Goal: Information Seeking & Learning: Learn about a topic

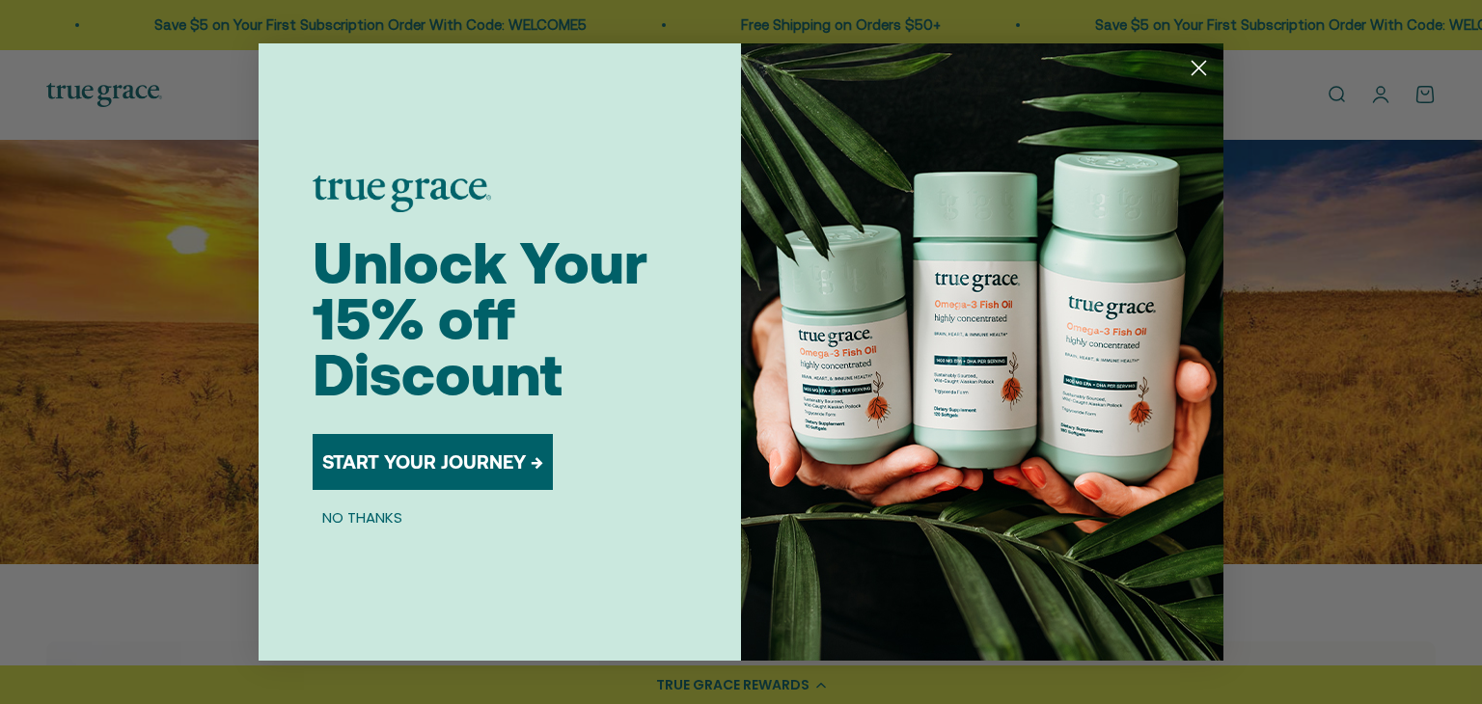
click at [1200, 63] on circle "Close dialog" at bounding box center [1199, 68] width 32 height 32
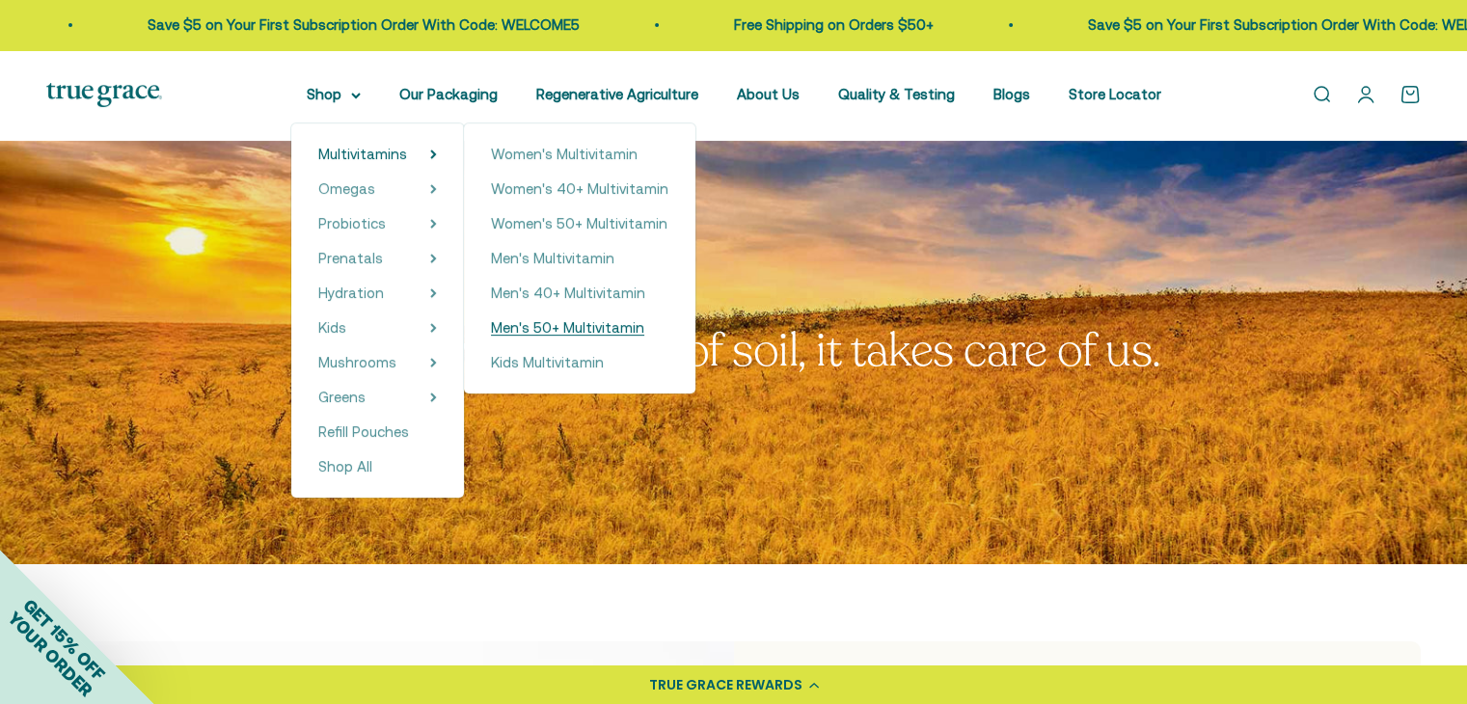
click at [561, 321] on span "Men's 50+ Multivitamin" at bounding box center [567, 327] width 153 height 16
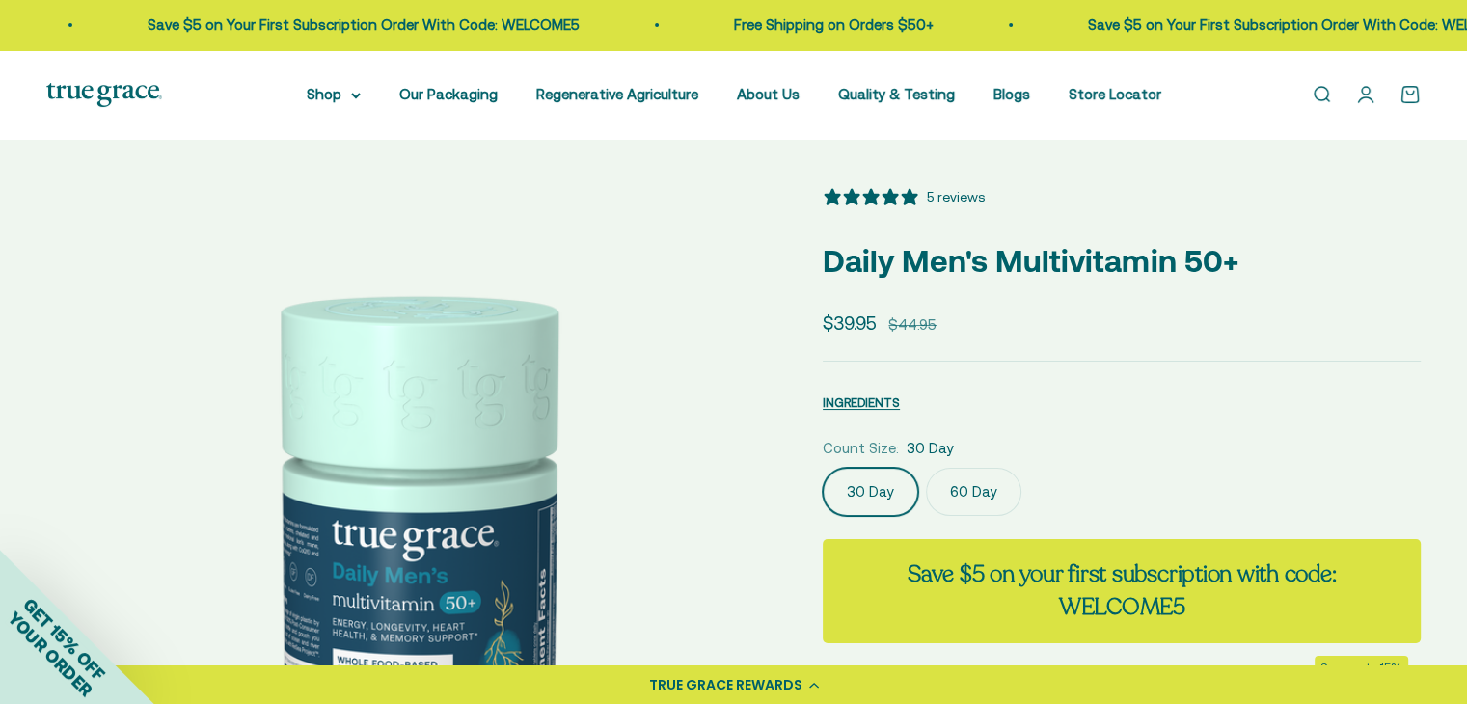
select select "3"
click at [730, 483] on img at bounding box center [411, 551] width 730 height 730
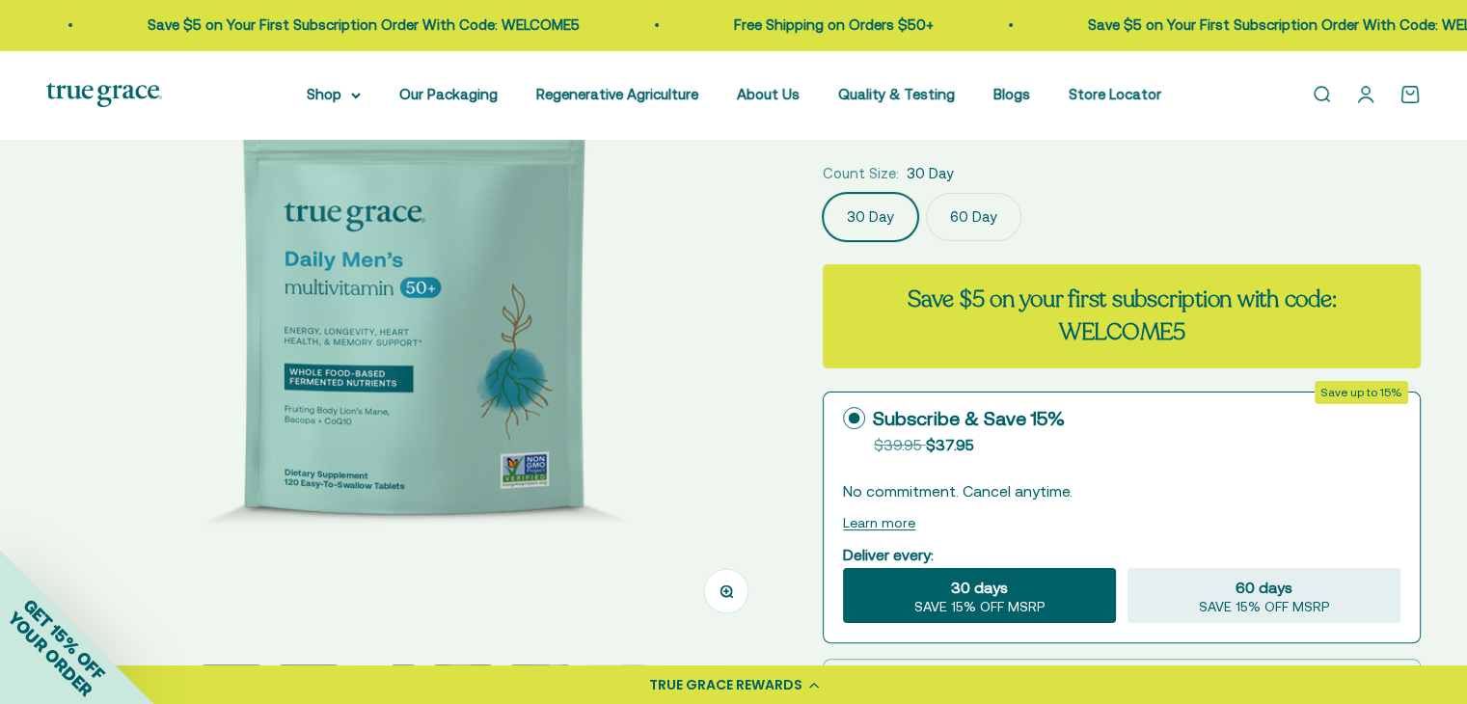
scroll to position [284, 0]
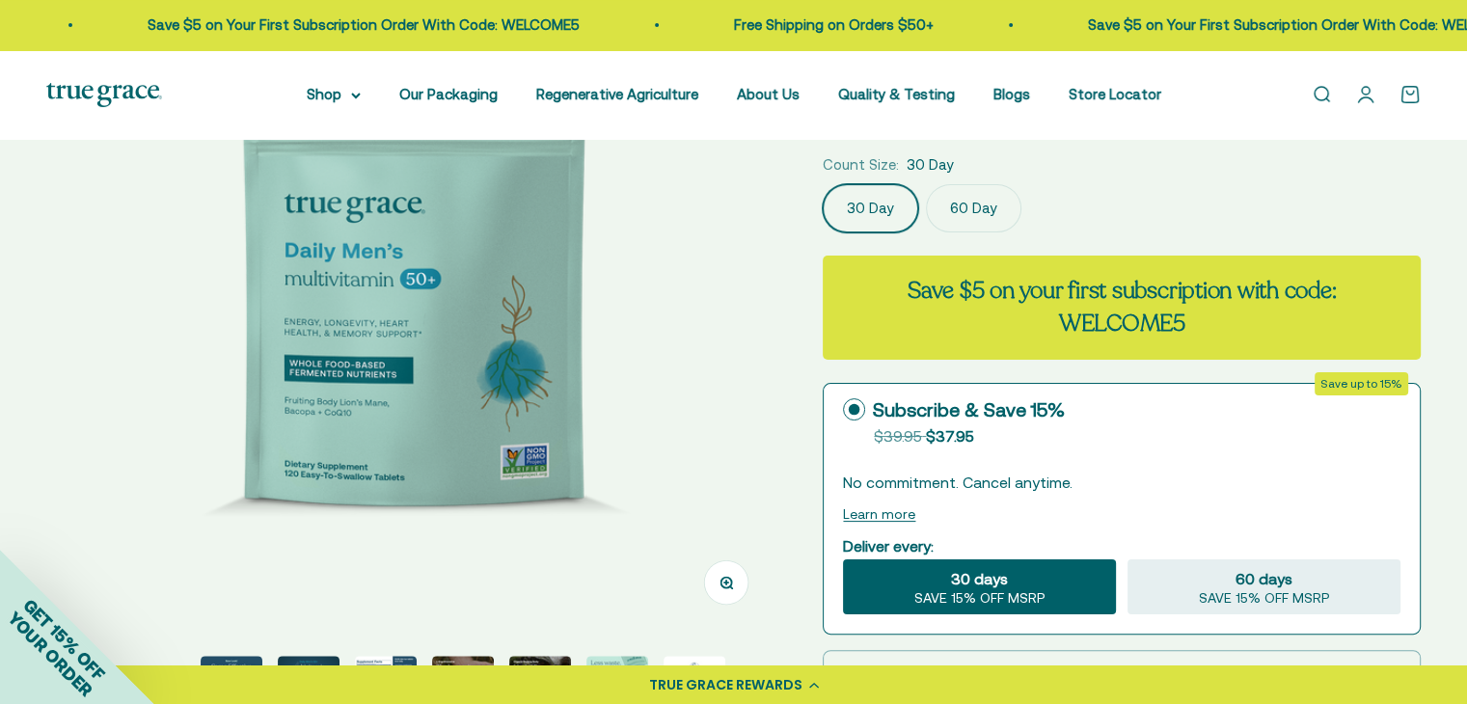
click at [743, 475] on img at bounding box center [411, 268] width 730 height 730
click at [768, 339] on img at bounding box center [411, 268] width 730 height 730
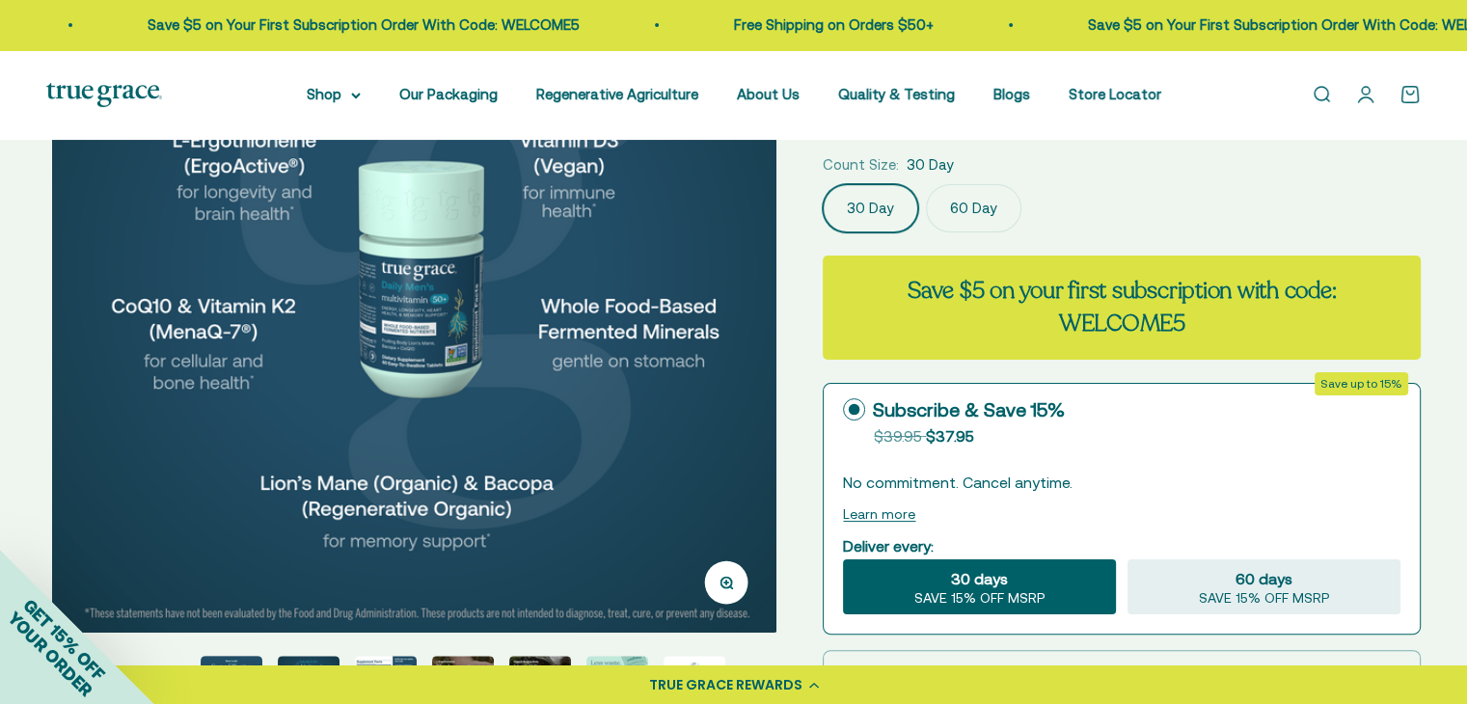
scroll to position [0, 2261]
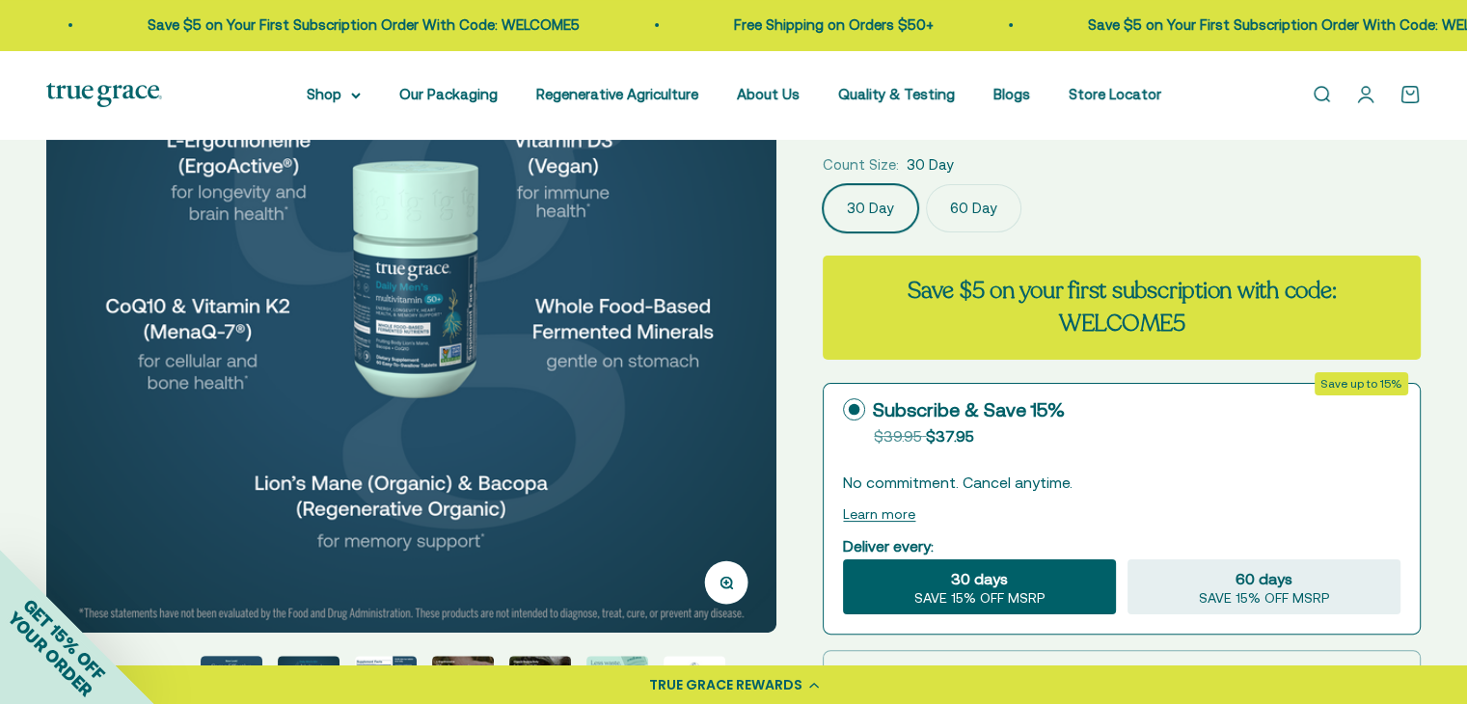
click at [810, 414] on div "Zoom Go to item 1 Go to item 2 Go to item 3 Go to item 4 Go to item 5 Go to ite…" at bounding box center [733, 595] width 1375 height 1384
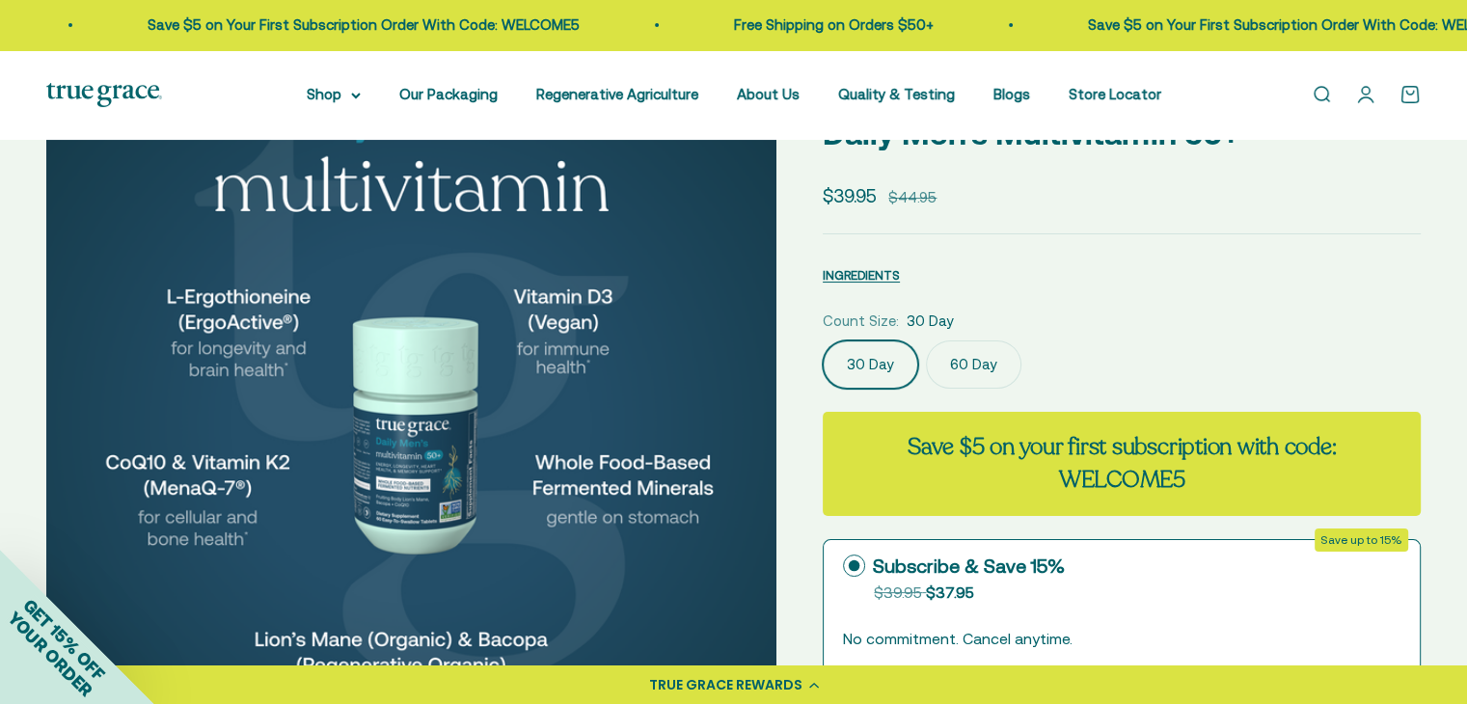
scroll to position [127, 0]
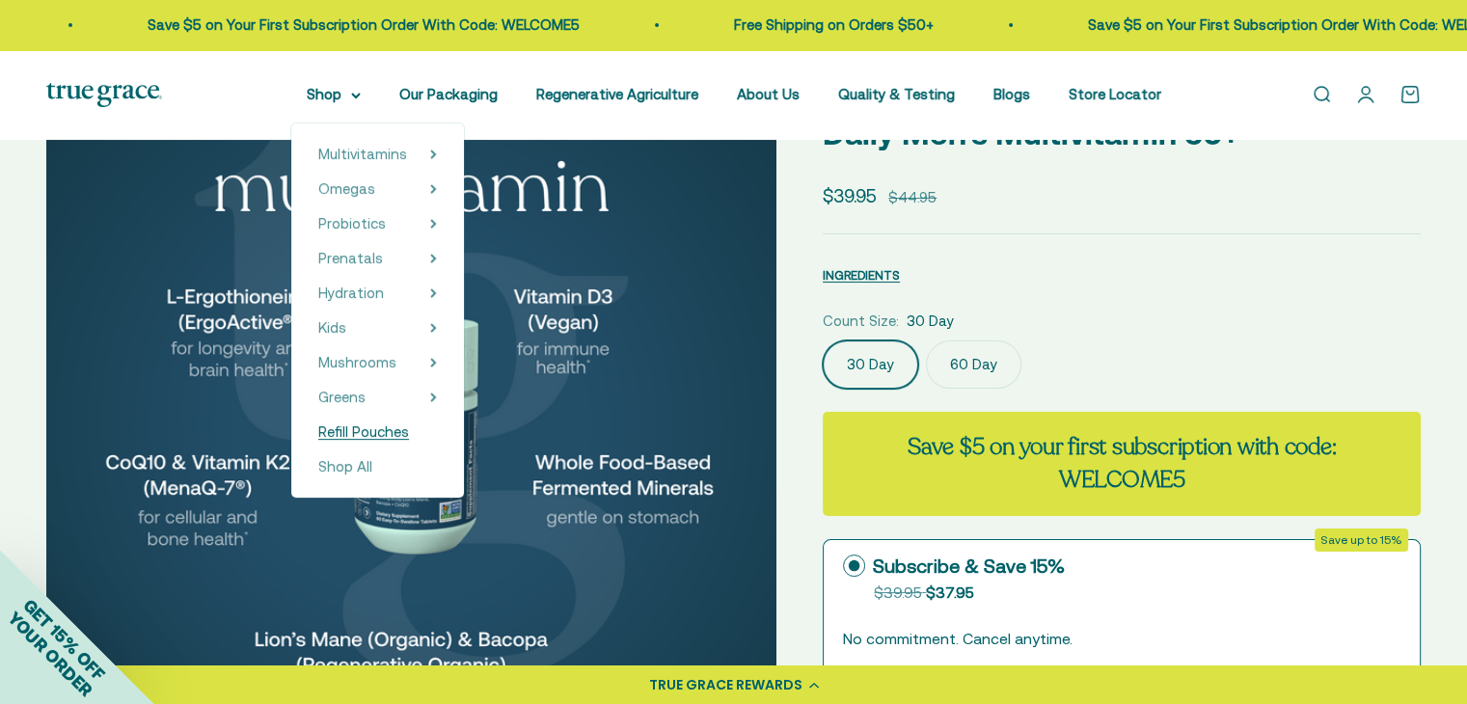
click at [406, 434] on span "Refill Pouches" at bounding box center [363, 431] width 91 height 16
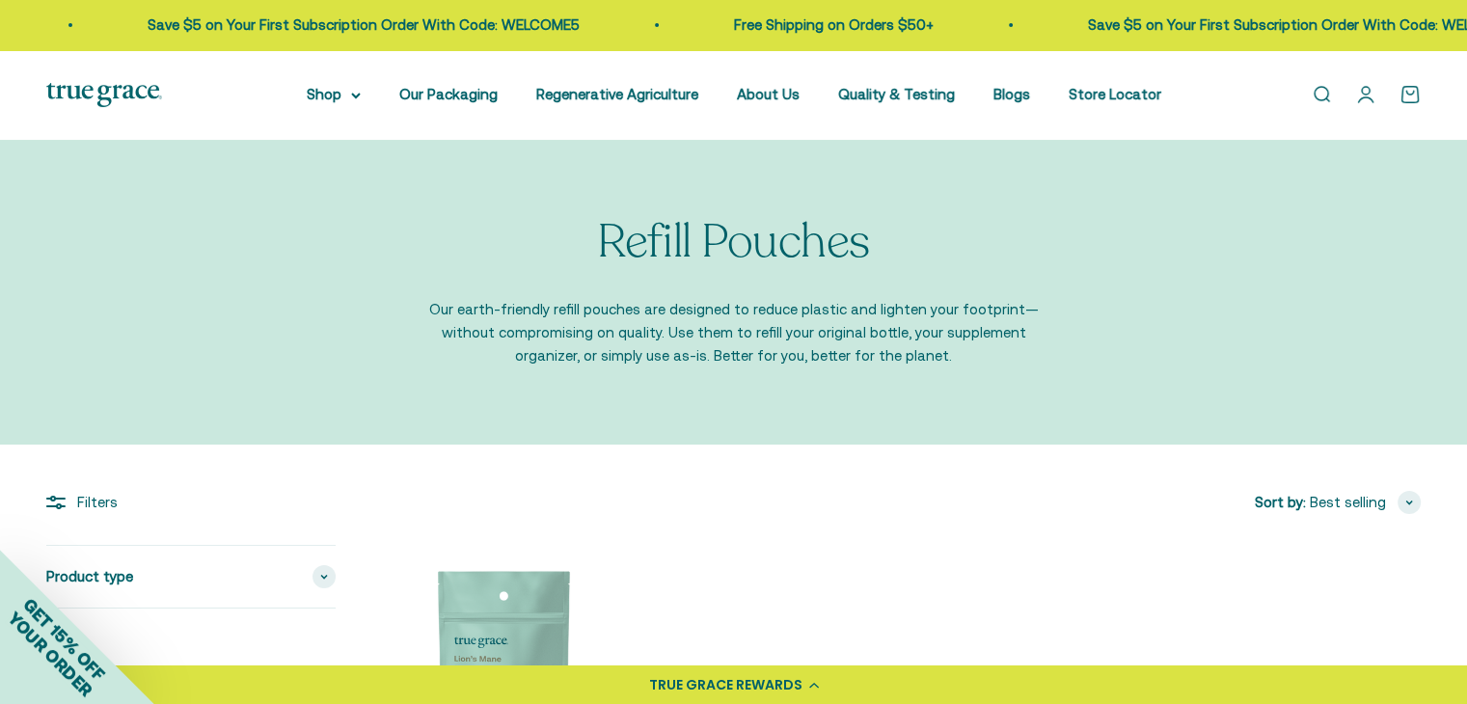
click at [888, 543] on div "Filters Sort by Featured Best selling Alphabetically, A-Z Alphabetically, Z-A P…" at bounding box center [733, 685] width 1375 height 388
click at [848, 96] on link "Quality & Testing" at bounding box center [896, 94] width 117 height 16
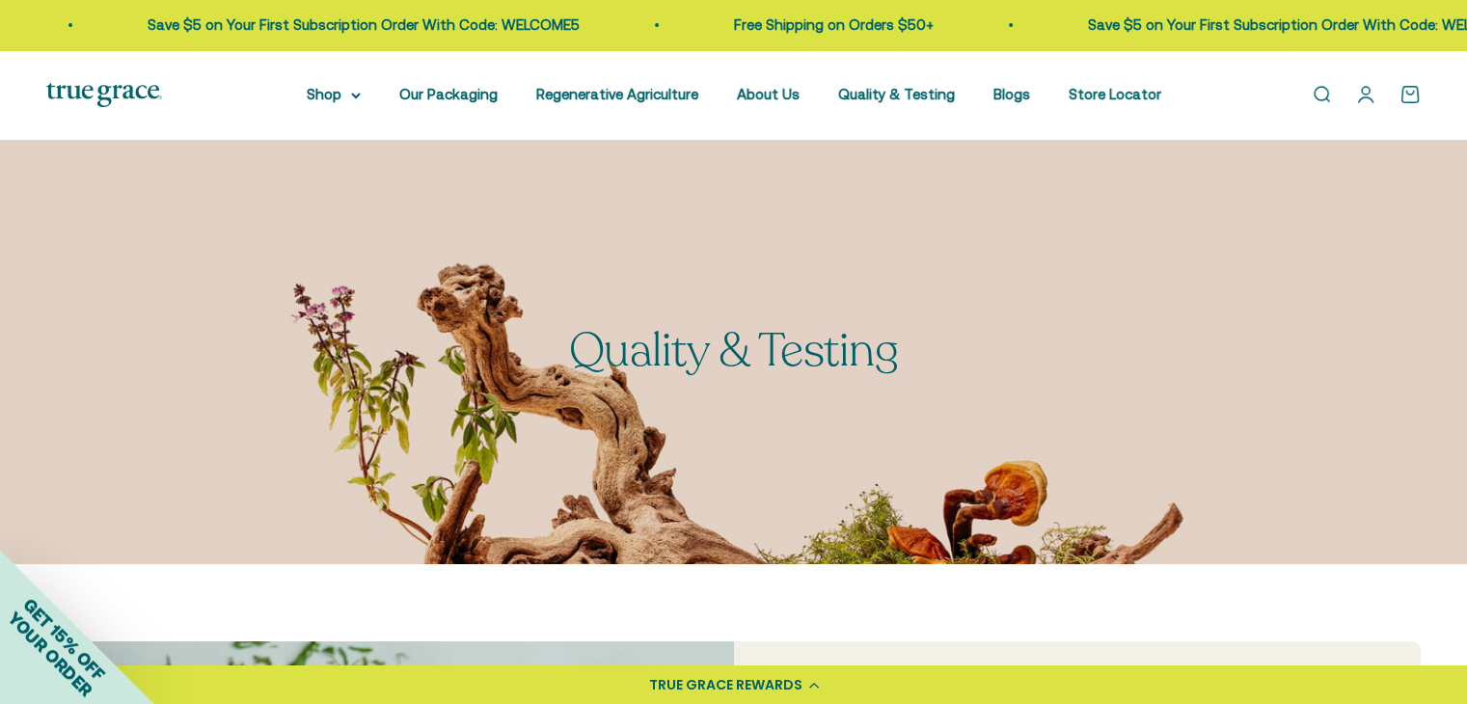
click at [1213, 517] on img at bounding box center [733, 352] width 1467 height 424
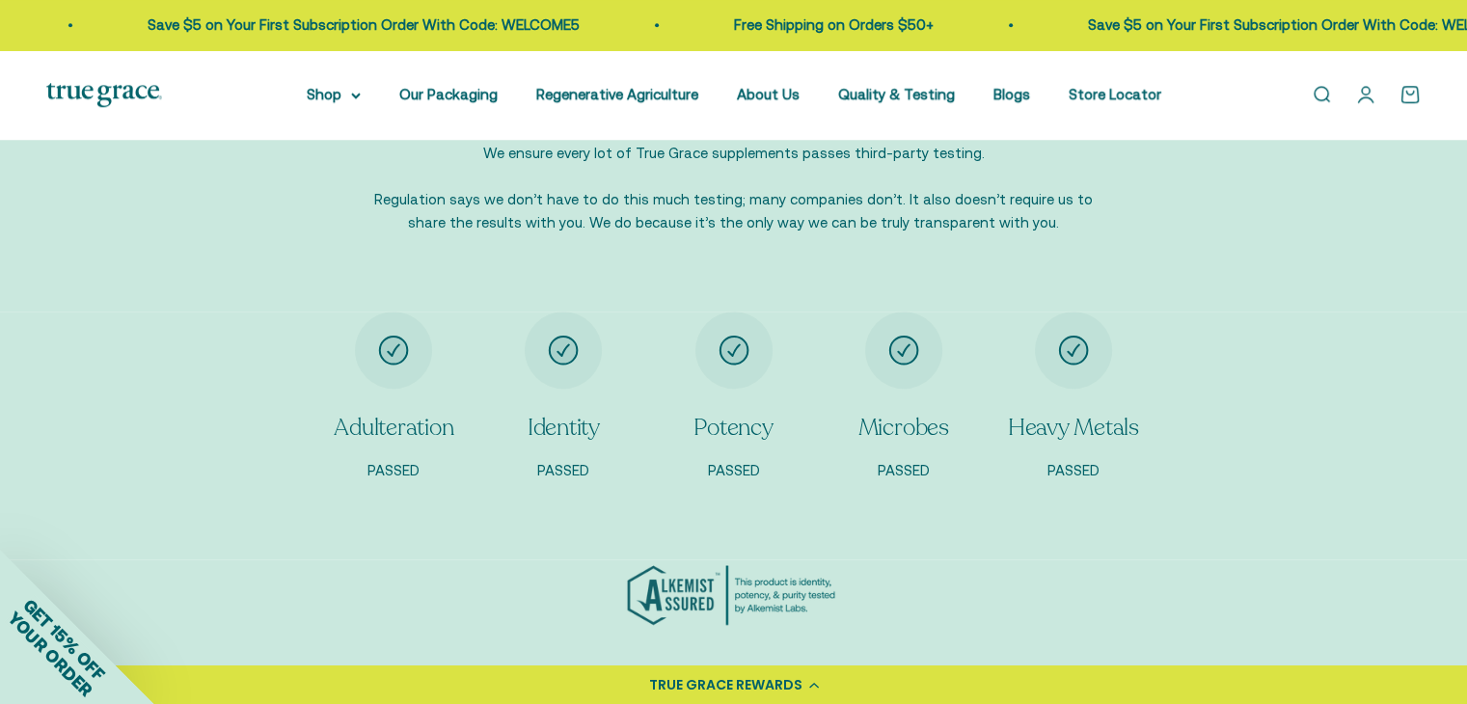
scroll to position [1607, 0]
click at [457, 99] on link "Our Packaging" at bounding box center [448, 94] width 98 height 16
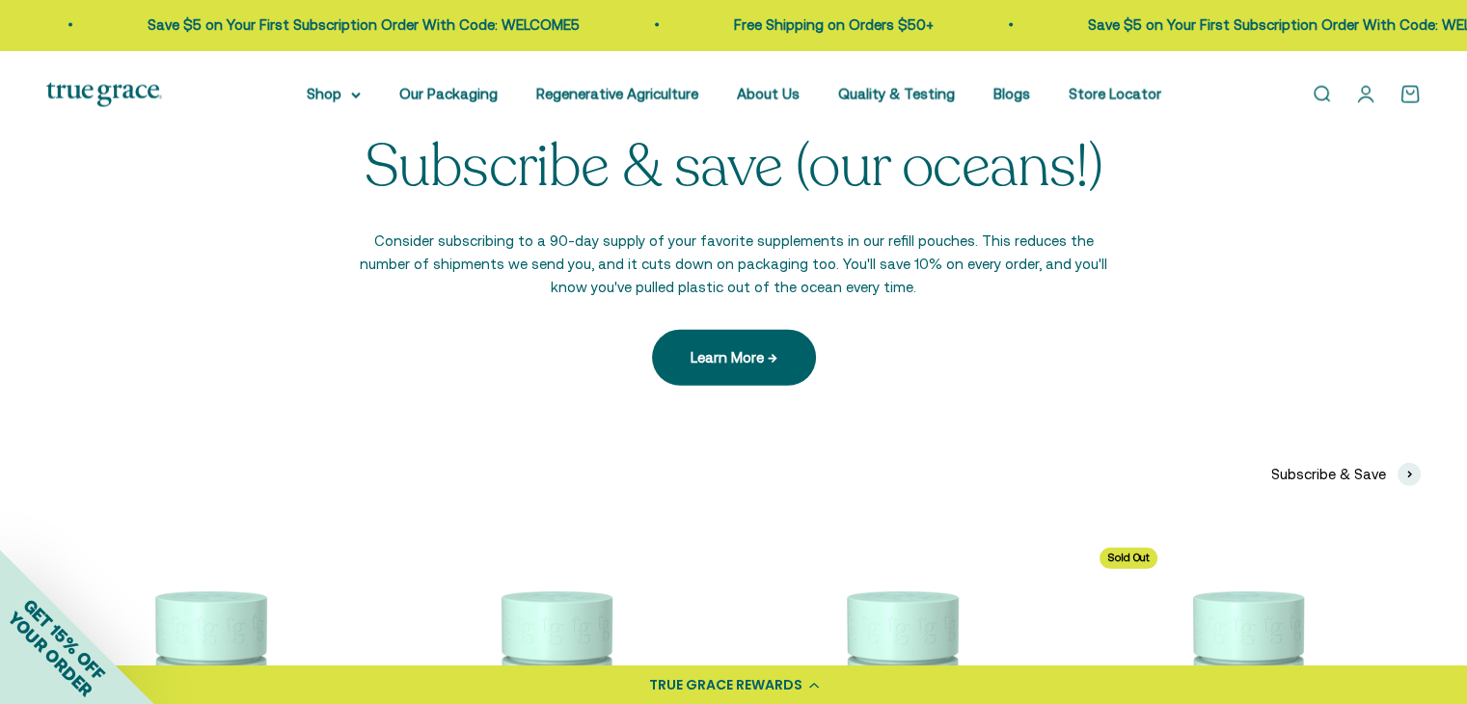
scroll to position [4410, 0]
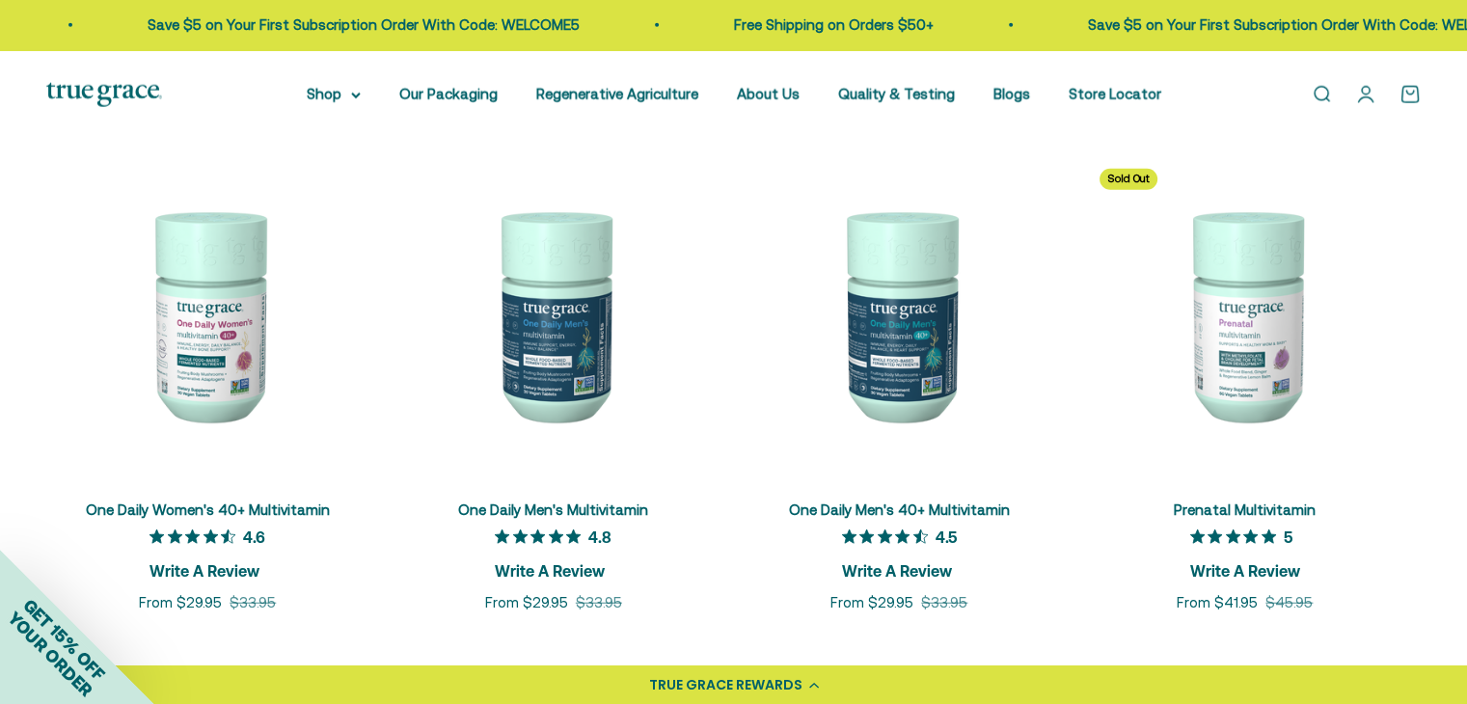
scroll to position [4785, 0]
